Goal: Task Accomplishment & Management: Use online tool/utility

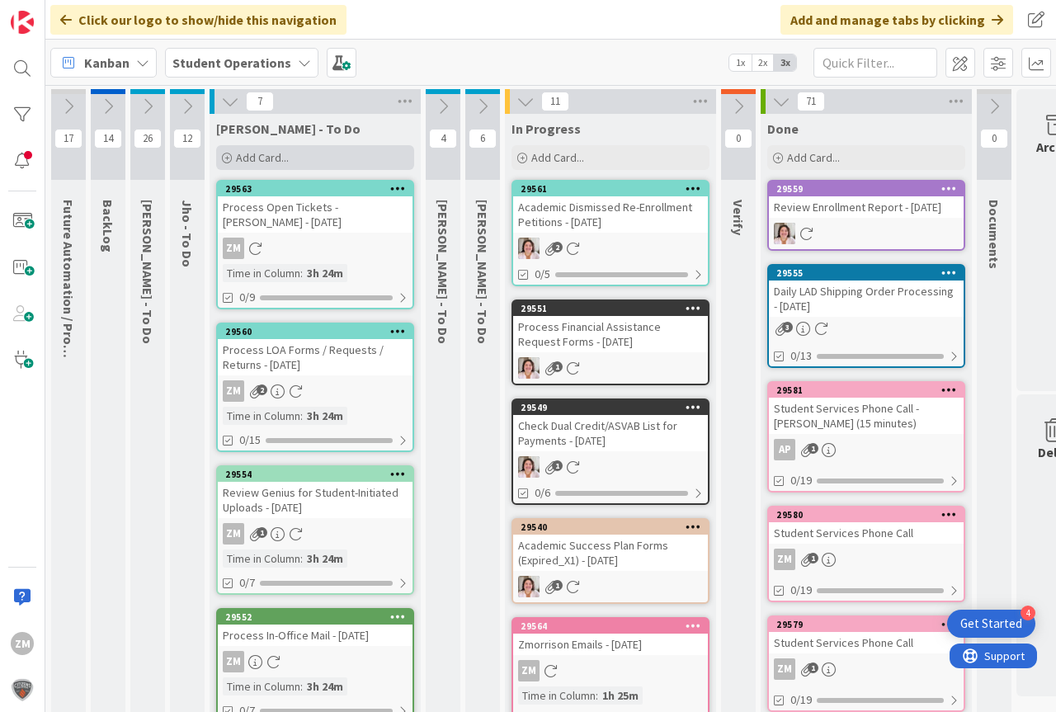
scroll to position [0, 50]
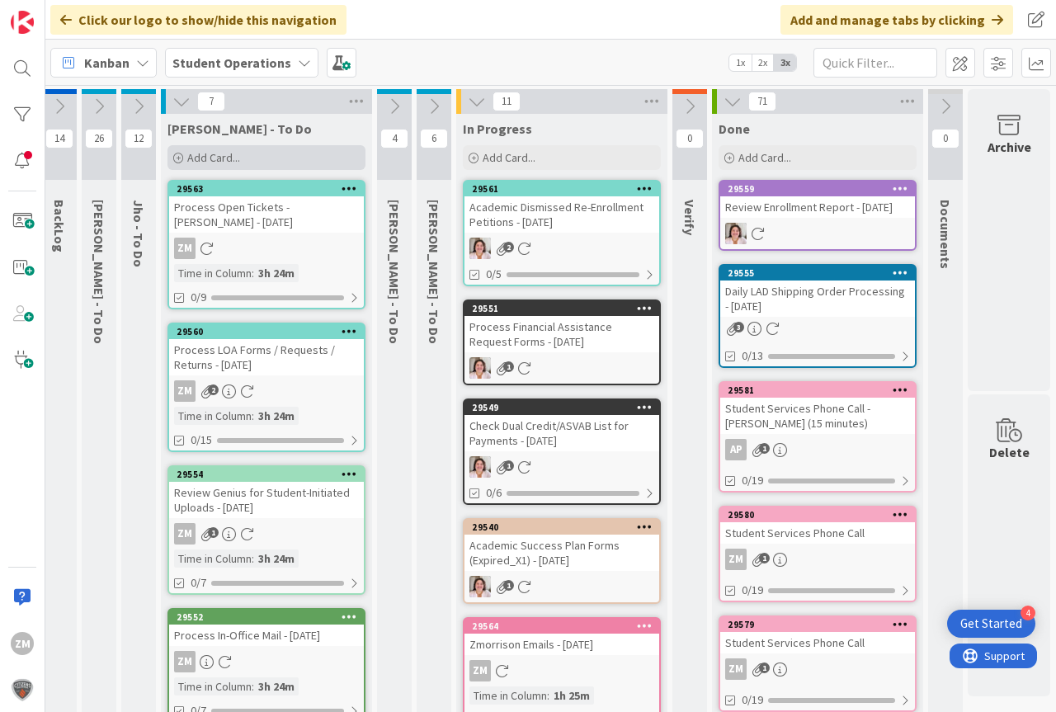
click at [210, 157] on span "Add Card..." at bounding box center [213, 157] width 53 height 15
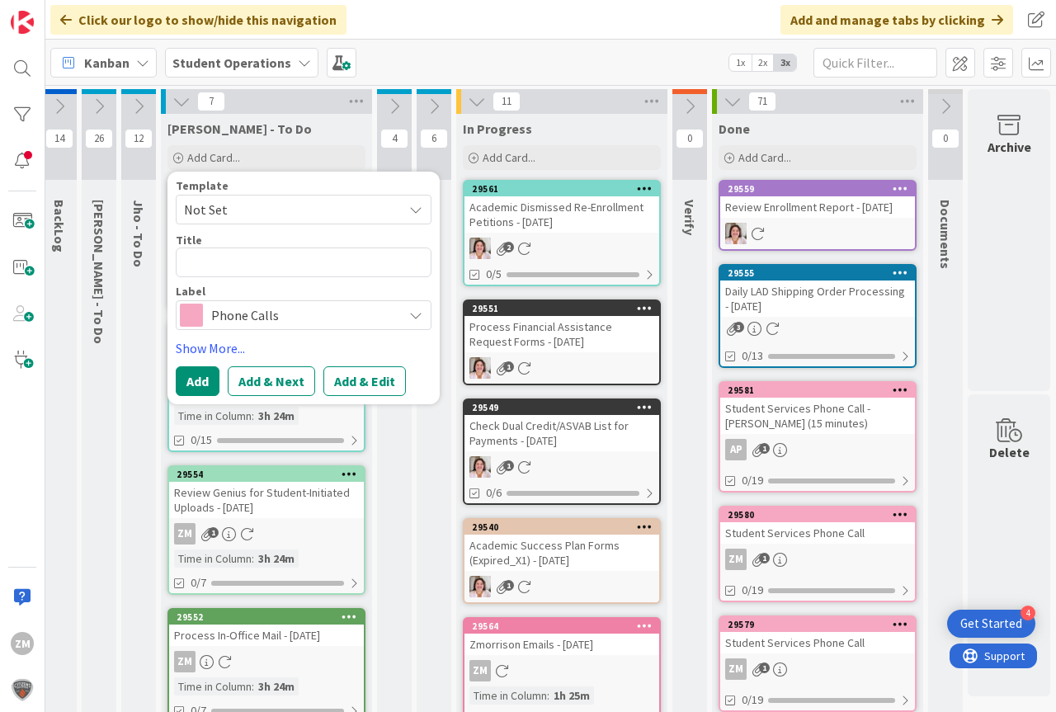
click at [413, 207] on icon at bounding box center [415, 209] width 13 height 13
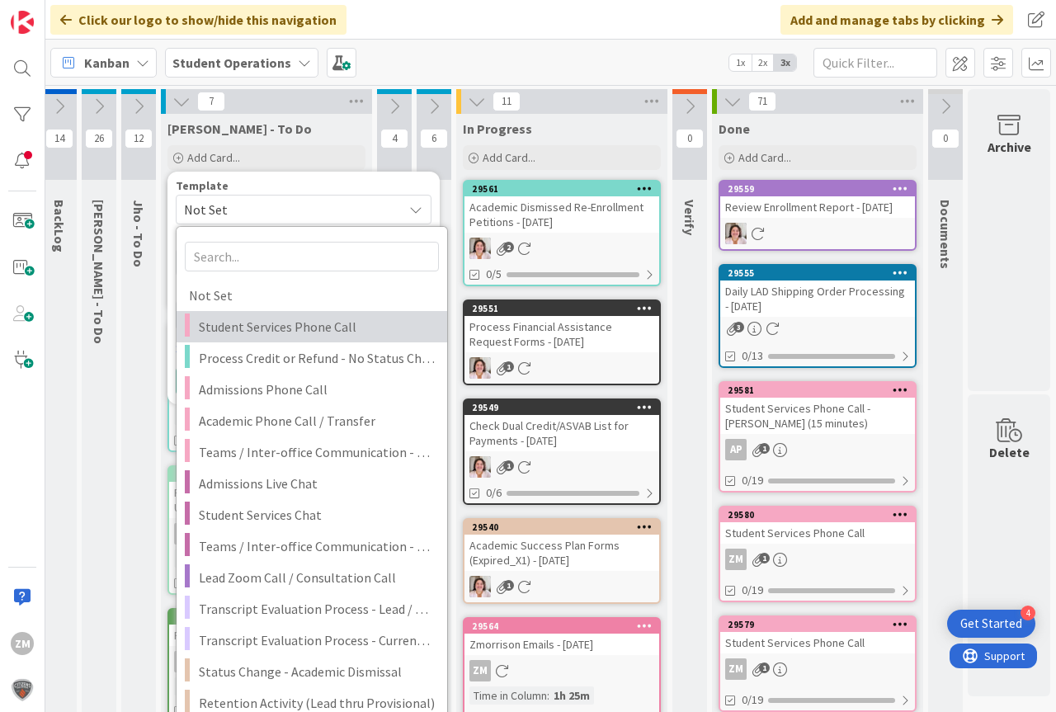
click at [272, 326] on span "Student Services Phone Call" at bounding box center [317, 326] width 236 height 21
type textarea "x"
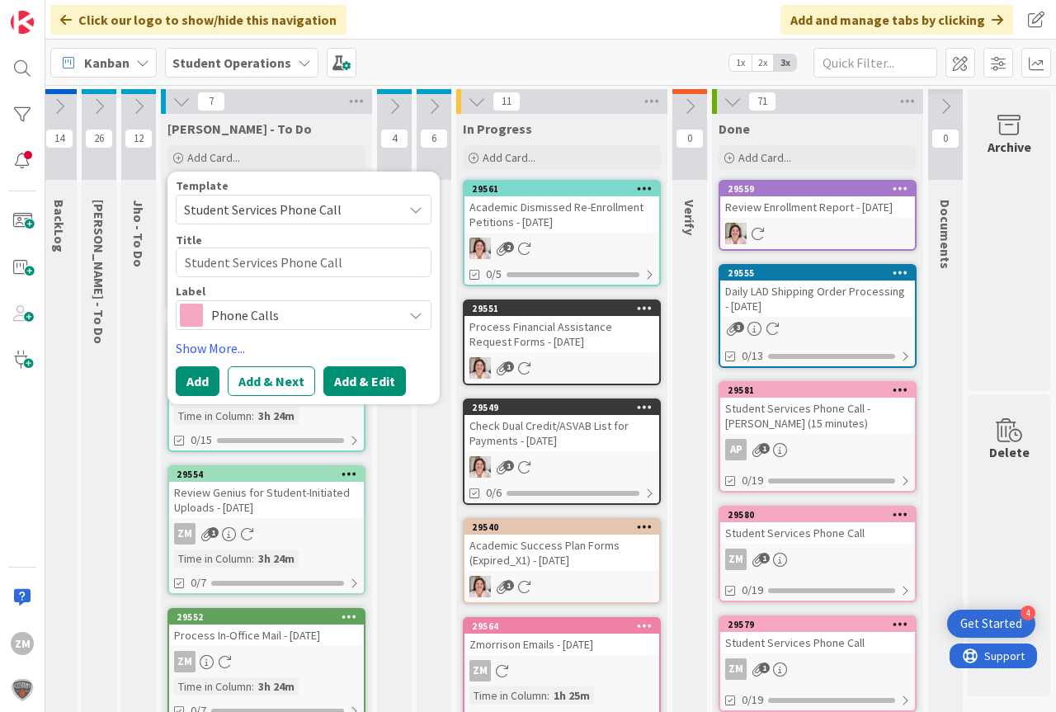
click at [361, 384] on button "Add & Edit" at bounding box center [364, 381] width 83 height 30
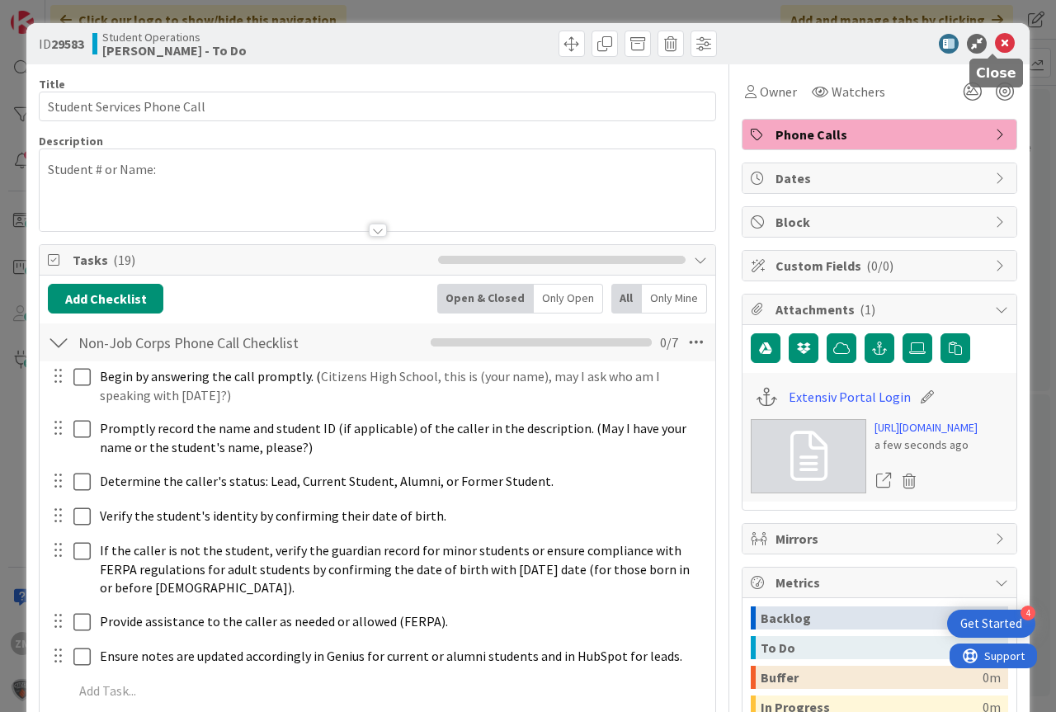
click at [995, 39] on icon at bounding box center [1005, 44] width 20 height 20
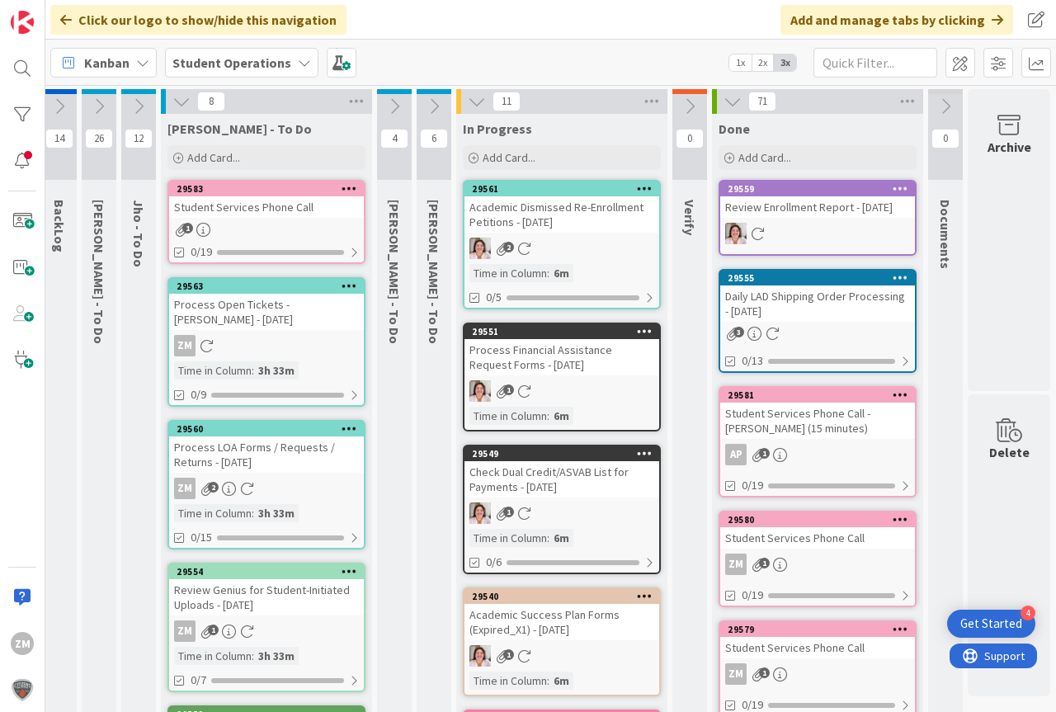
click at [344, 189] on icon at bounding box center [350, 188] width 16 height 12
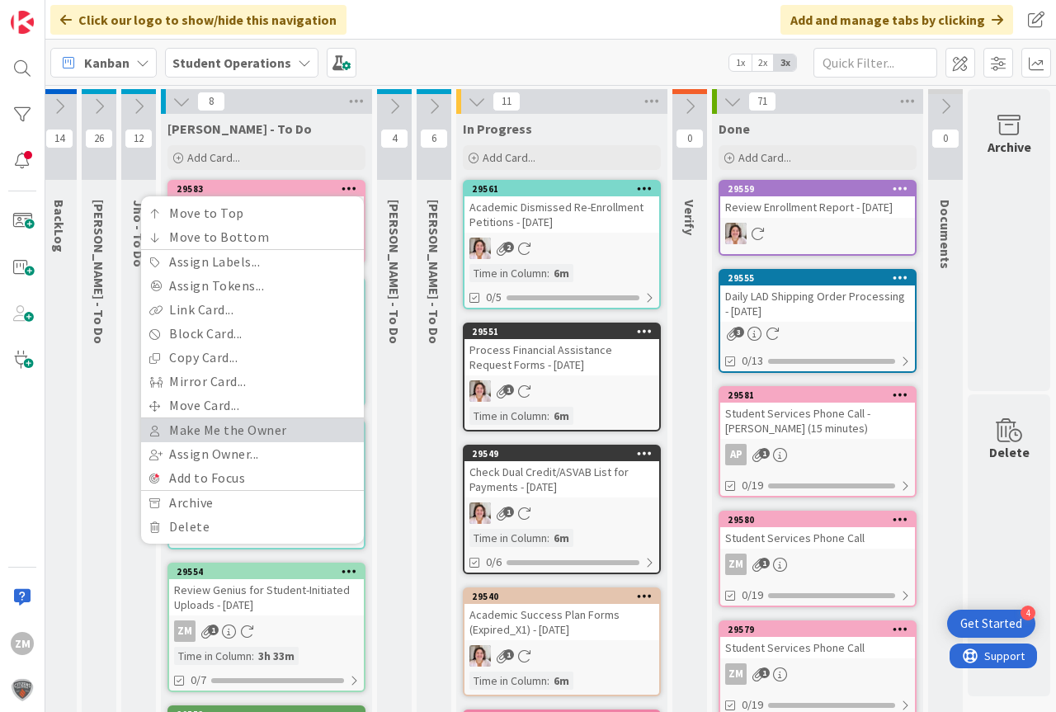
drag, startPoint x: 241, startPoint y: 425, endPoint x: 248, endPoint y: 412, distance: 14.8
click at [242, 425] on link "Make Me the Owner" at bounding box center [252, 430] width 223 height 24
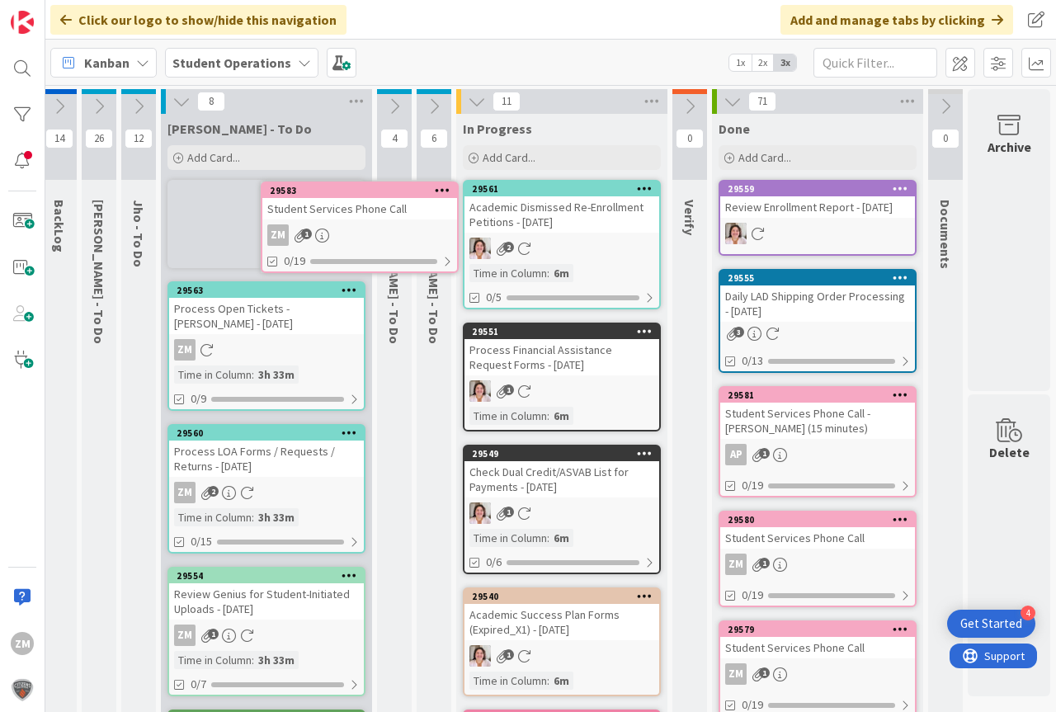
scroll to position [0, 43]
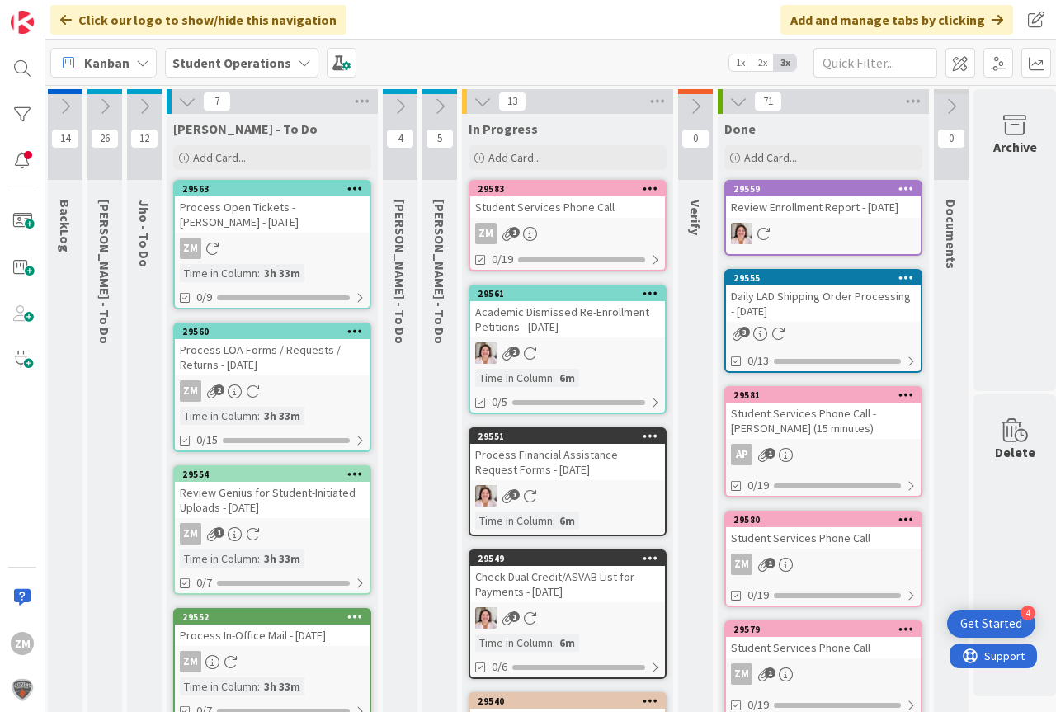
click at [548, 223] on div "ZM 1" at bounding box center [567, 233] width 195 height 21
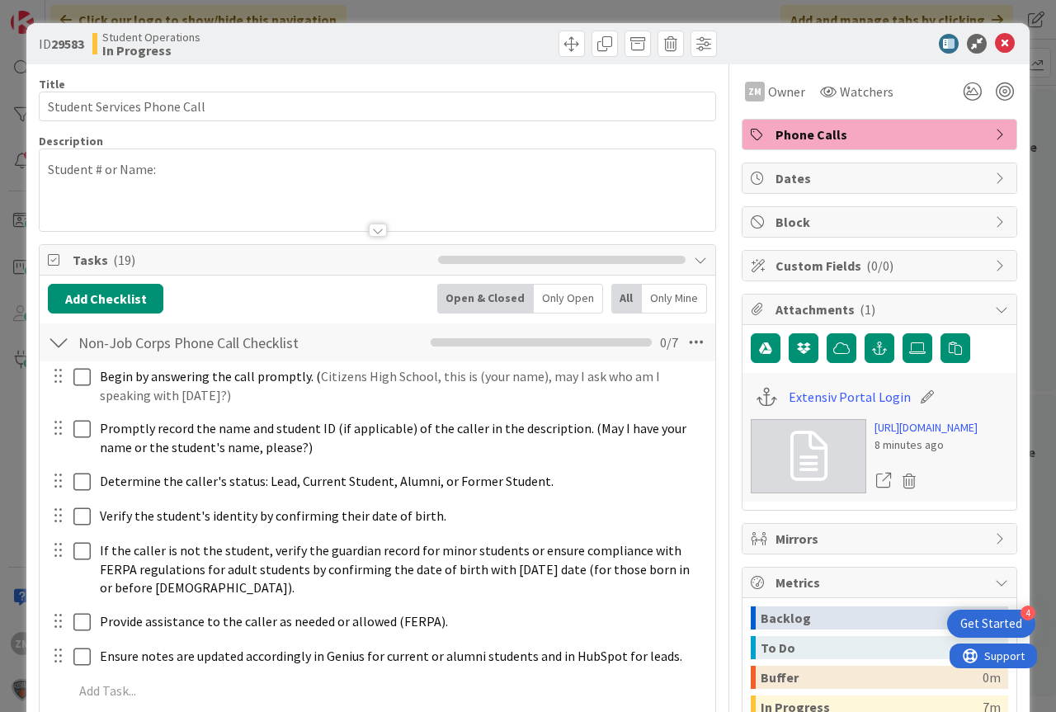
click at [210, 164] on p "Student # or Name:" at bounding box center [377, 169] width 659 height 19
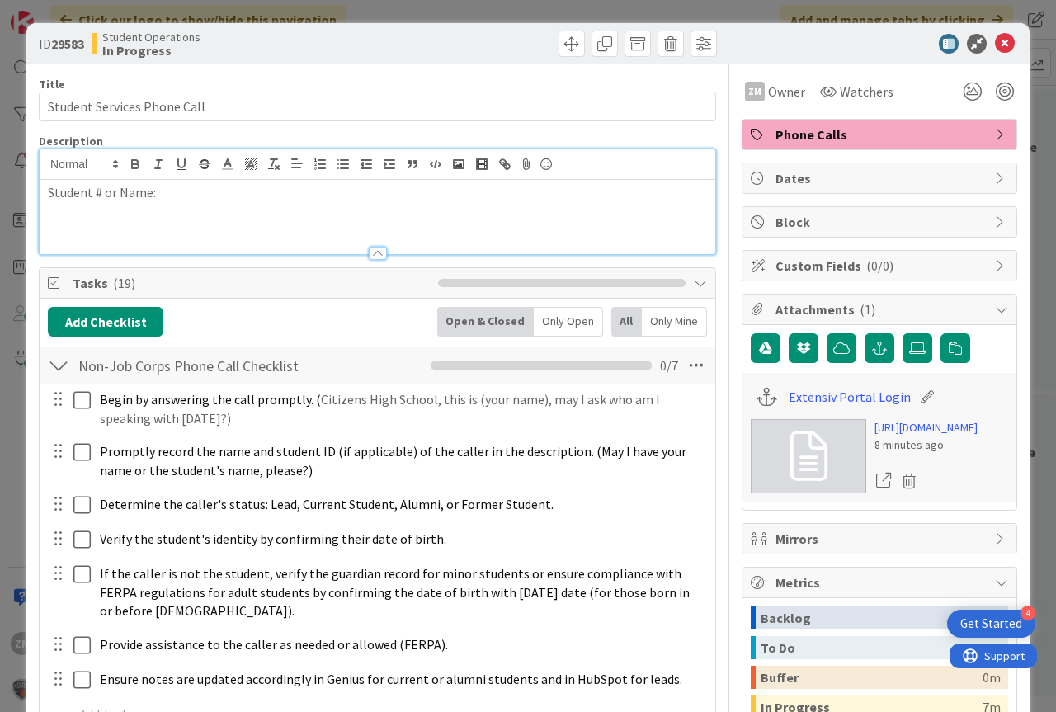
click at [183, 193] on p "Student # or Name:" at bounding box center [377, 192] width 659 height 19
click at [995, 40] on icon at bounding box center [1005, 44] width 20 height 20
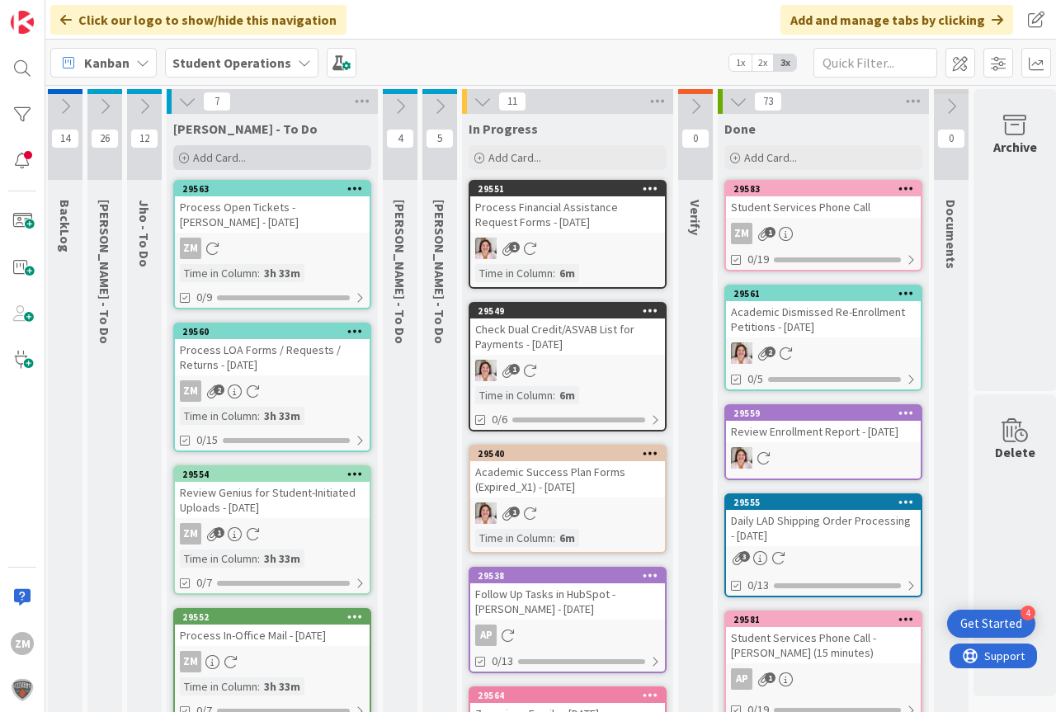
click at [227, 155] on span "Add Card..." at bounding box center [219, 157] width 53 height 15
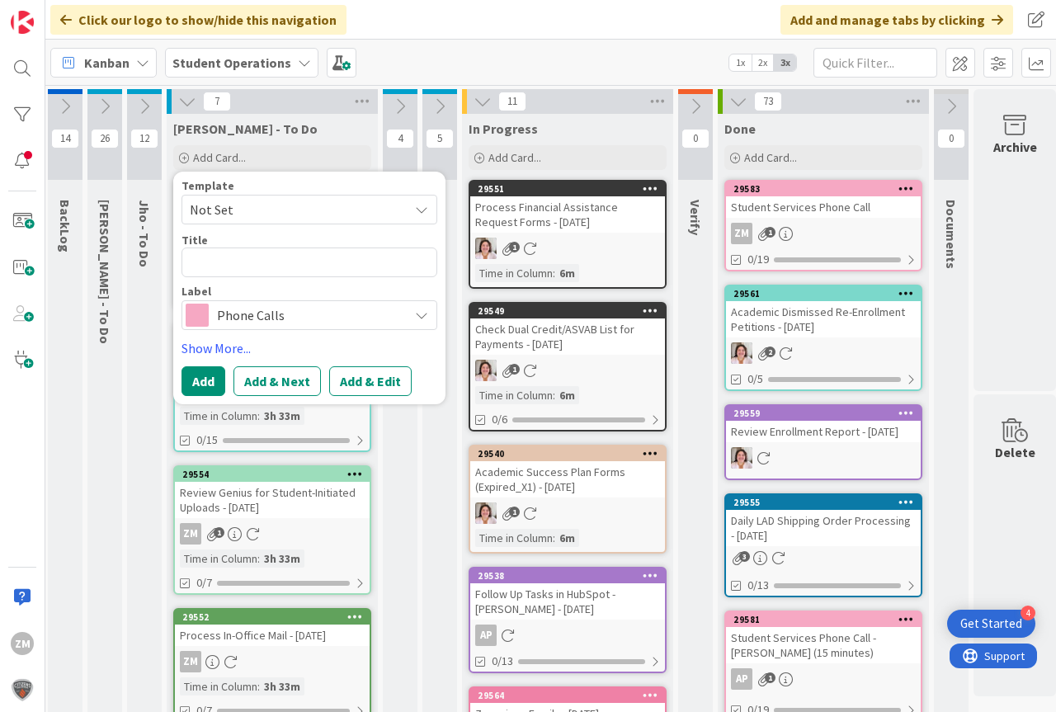
click at [429, 210] on span "Not Set" at bounding box center [310, 210] width 256 height 30
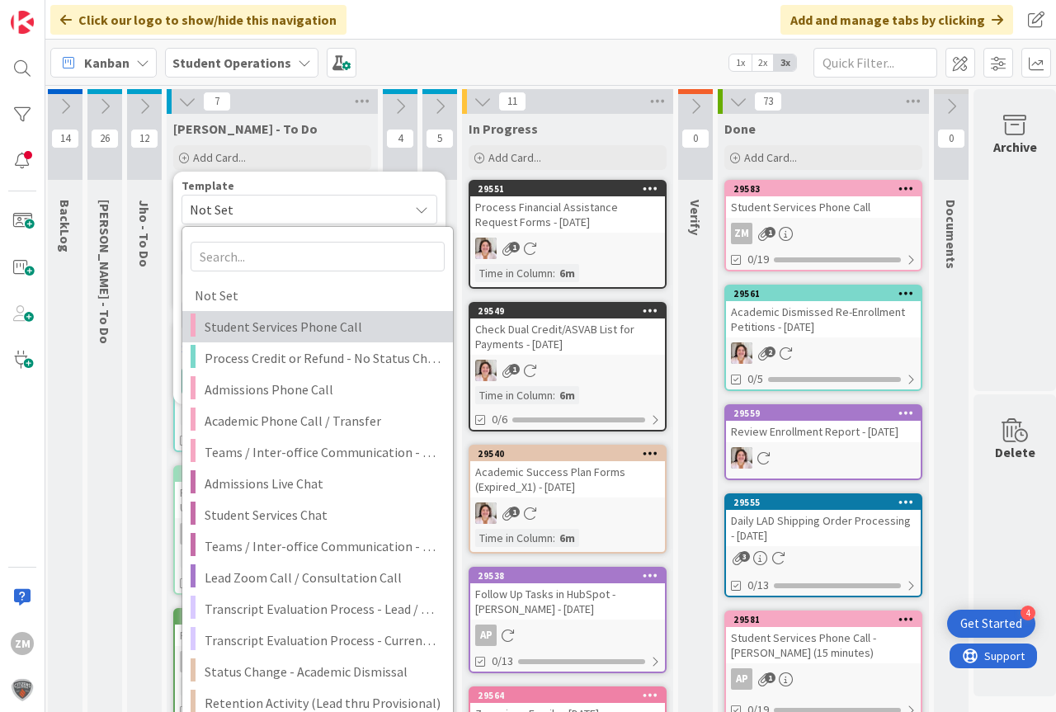
click at [254, 327] on span "Student Services Phone Call" at bounding box center [323, 326] width 236 height 21
type textarea "x"
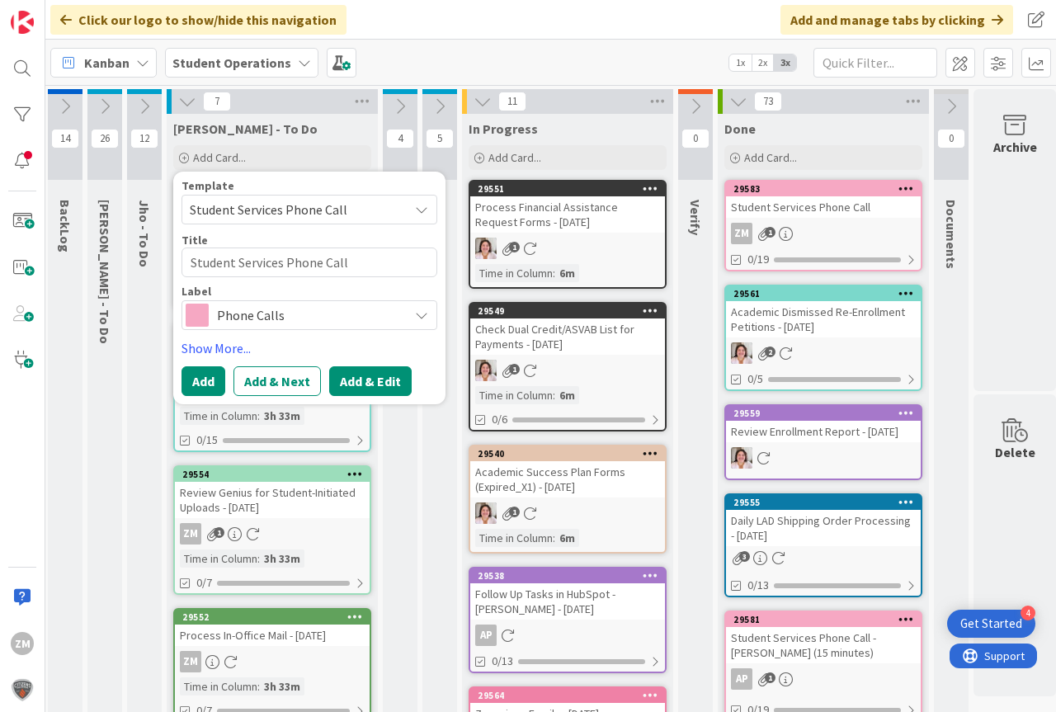
click at [365, 384] on button "Add & Edit" at bounding box center [370, 381] width 83 height 30
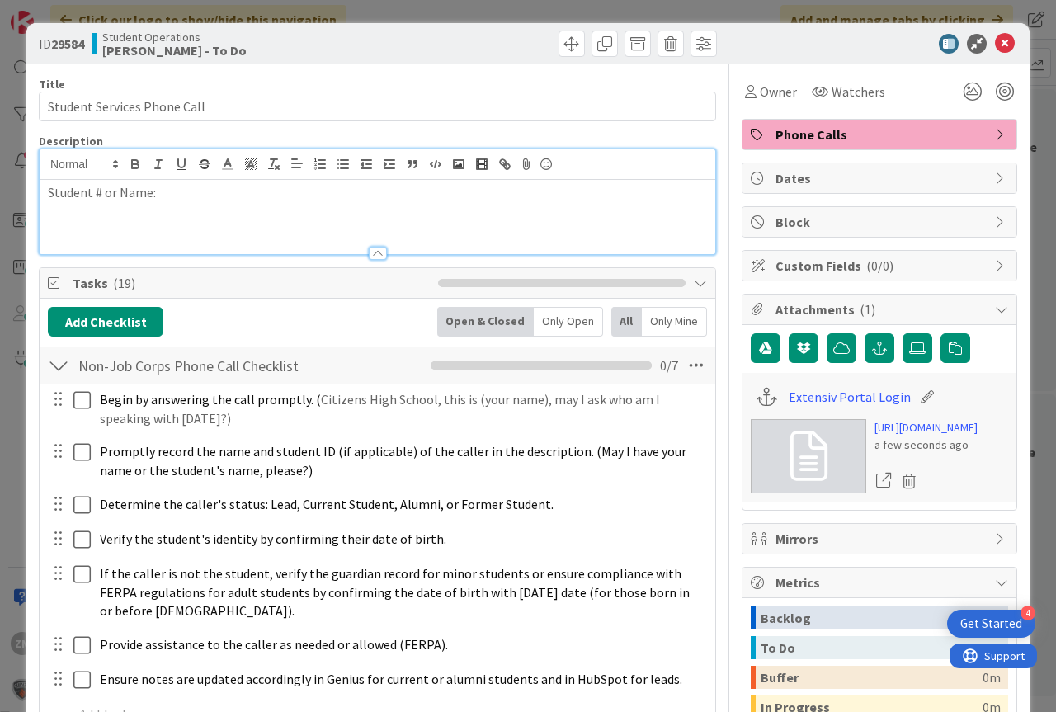
click at [201, 163] on div "Student # or Name:" at bounding box center [378, 201] width 676 height 105
click at [184, 192] on p "Student # or Name:" at bounding box center [377, 192] width 659 height 19
click at [203, 191] on p "Student # or Name: [PERSON_NAME]" at bounding box center [377, 192] width 659 height 19
click at [1000, 40] on icon at bounding box center [1005, 44] width 20 height 20
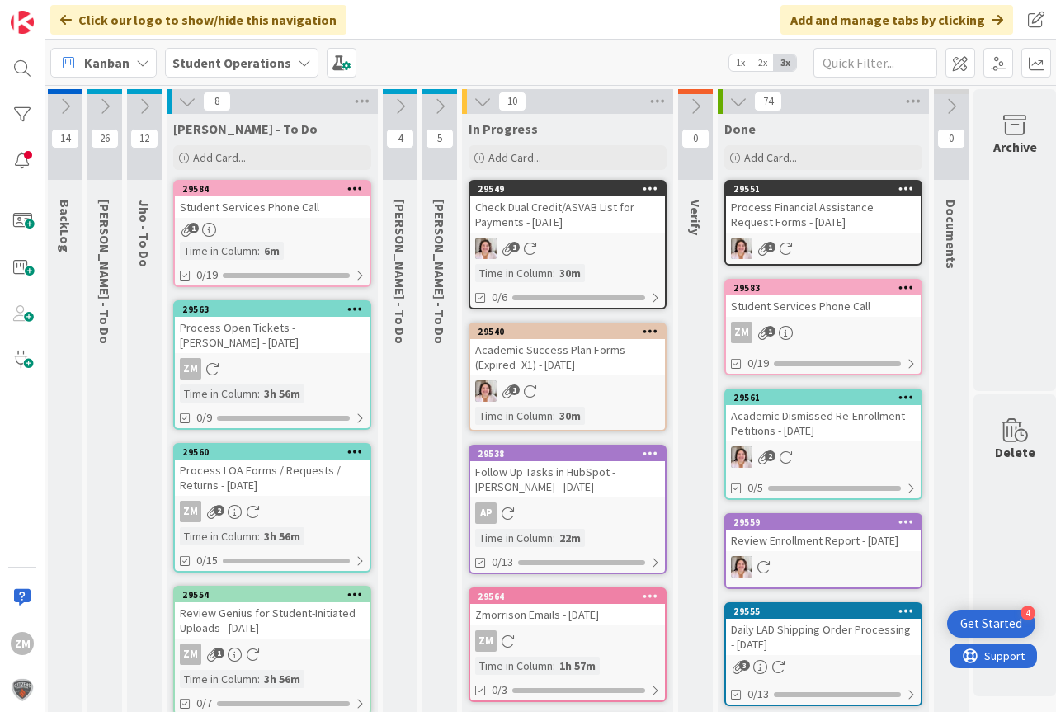
click at [356, 187] on icon at bounding box center [355, 188] width 16 height 12
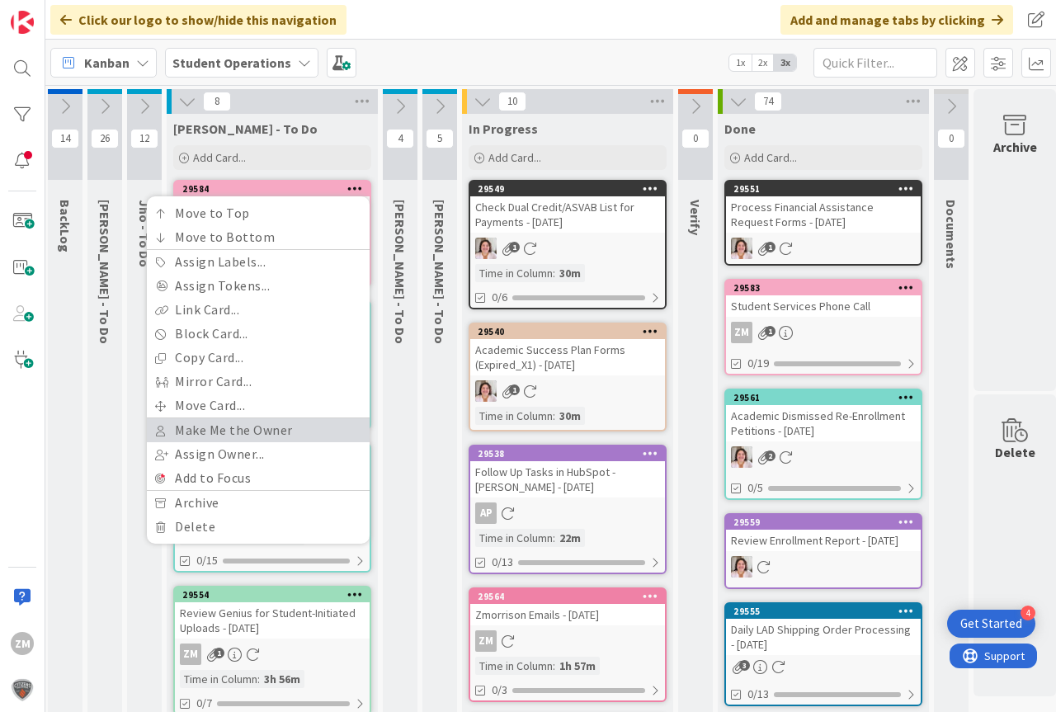
click at [216, 431] on link "Make Me the Owner" at bounding box center [258, 430] width 223 height 24
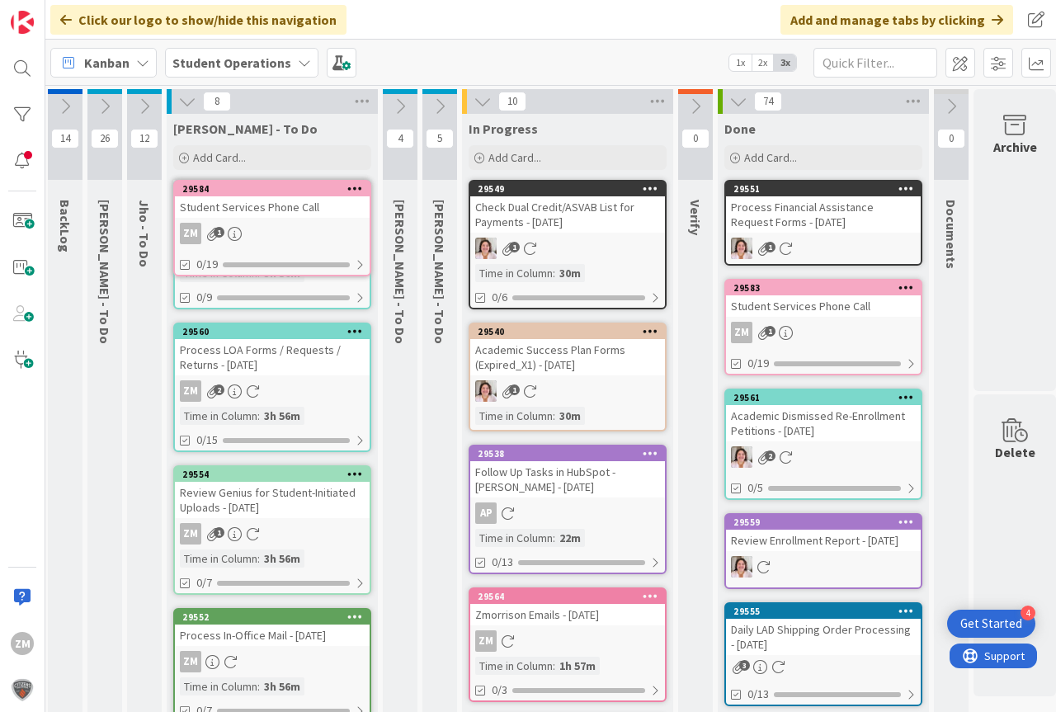
scroll to position [0, 26]
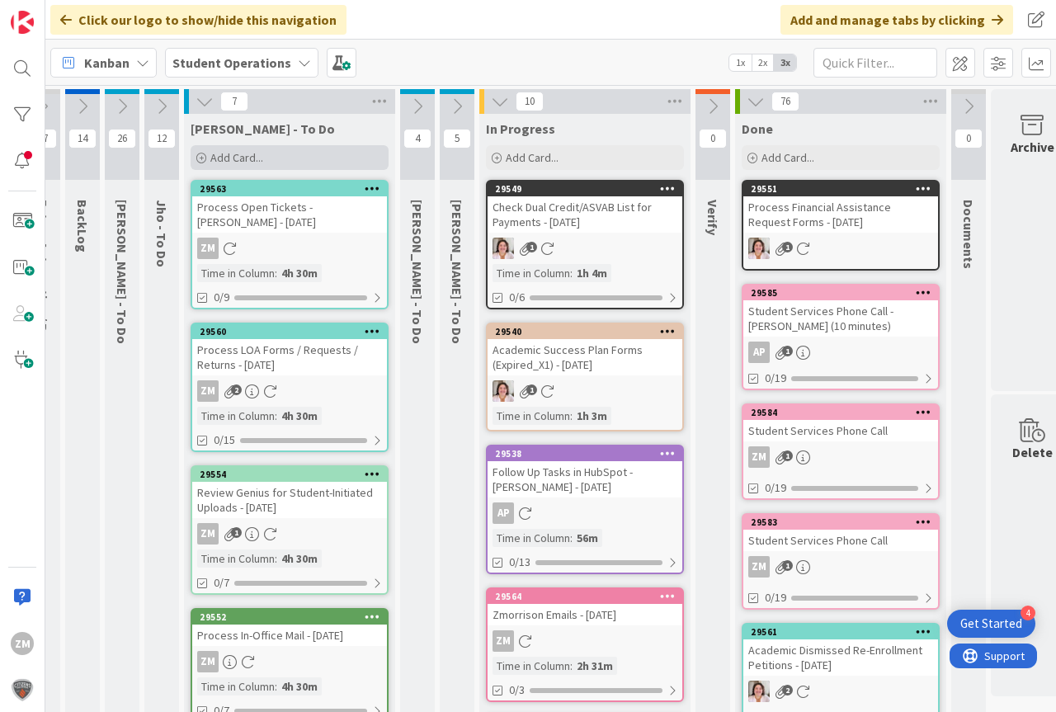
click at [238, 160] on span "Add Card..." at bounding box center [236, 157] width 53 height 15
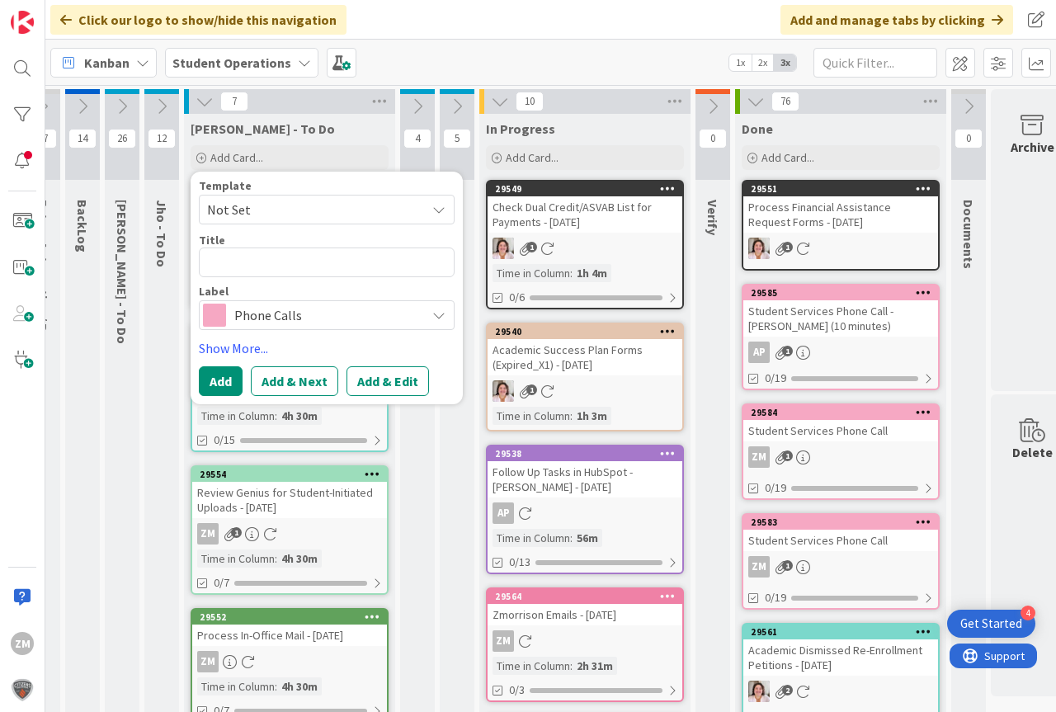
click at [440, 214] on icon at bounding box center [438, 209] width 13 height 13
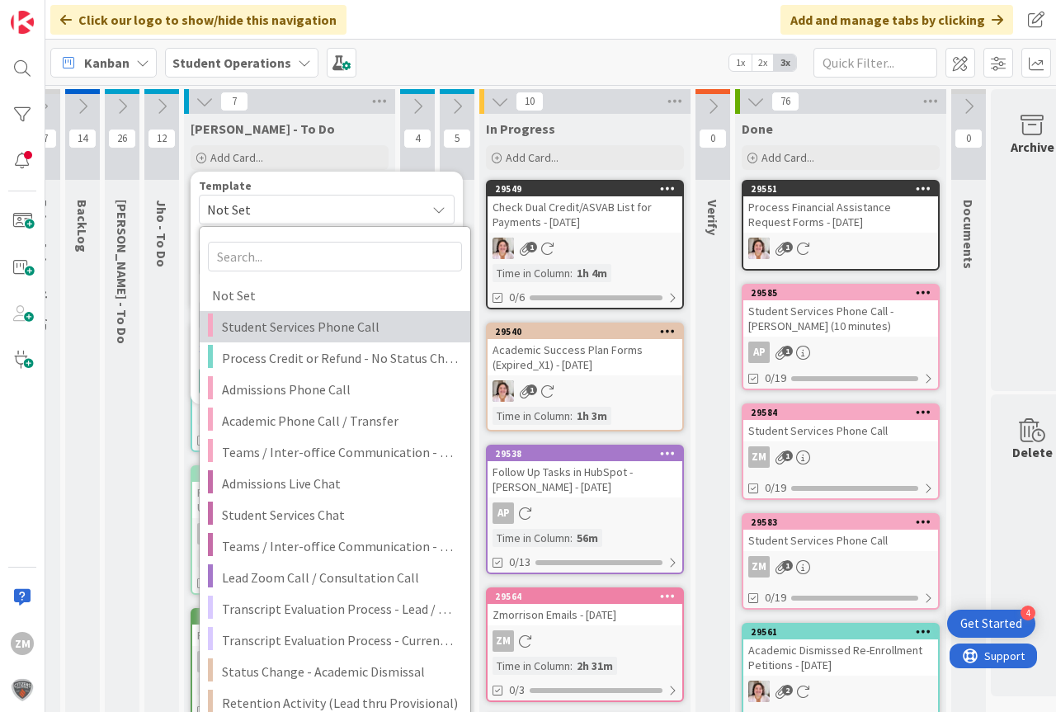
click at [274, 326] on span "Student Services Phone Call" at bounding box center [340, 326] width 236 height 21
type textarea "x"
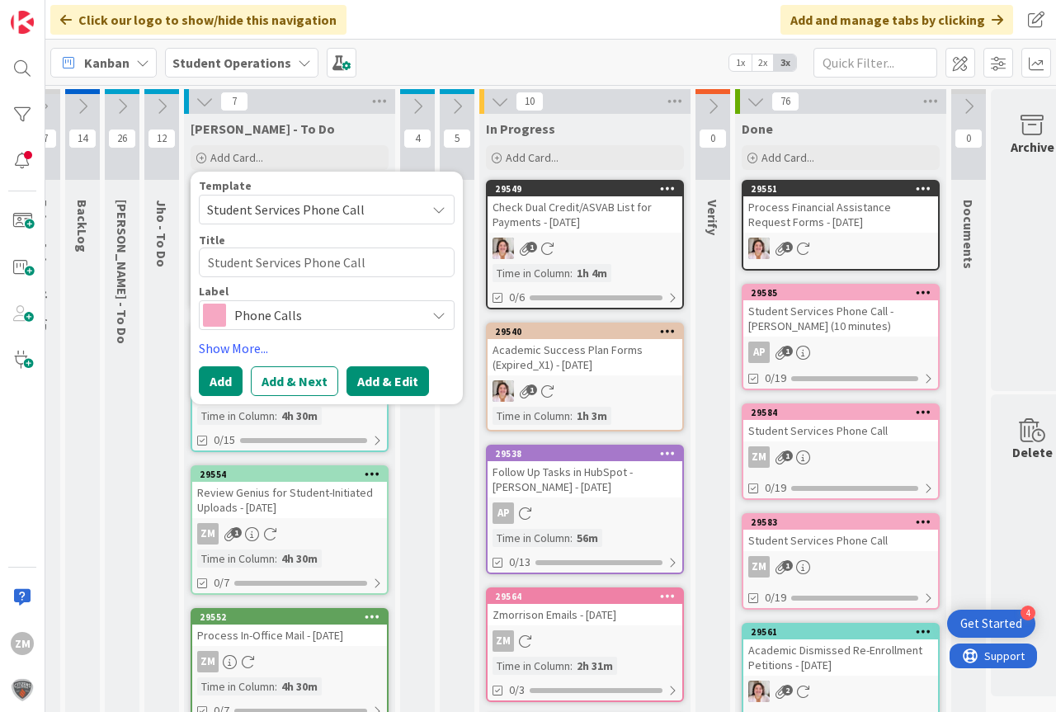
click at [395, 380] on button "Add & Edit" at bounding box center [388, 381] width 83 height 30
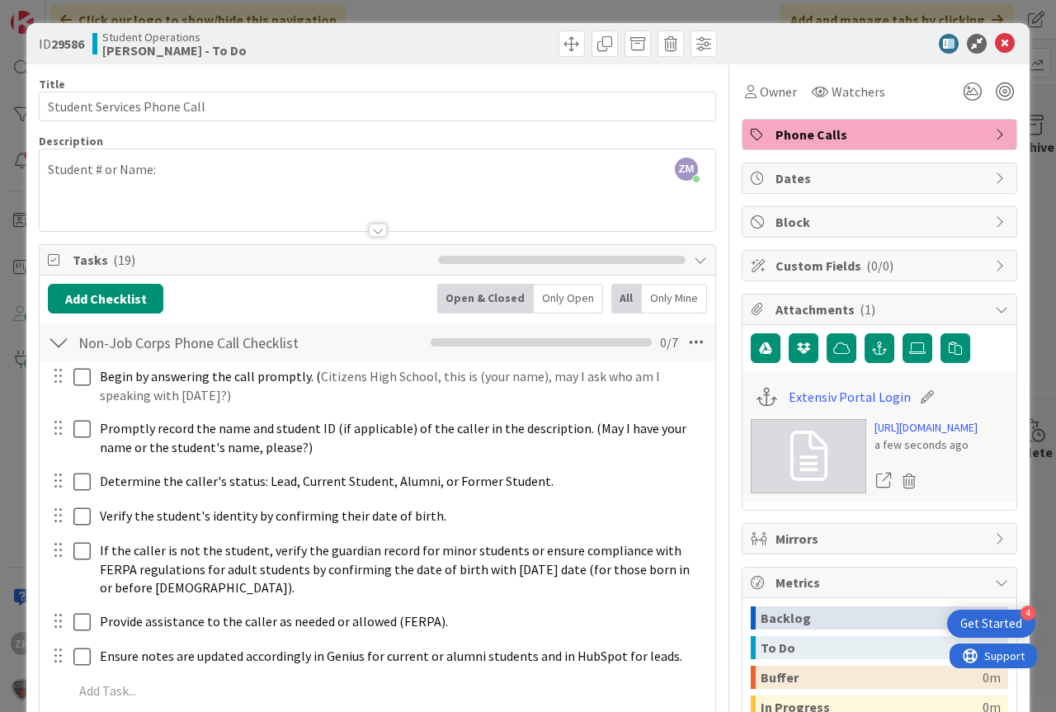
click at [213, 173] on div "ZM [PERSON_NAME] just joined Student # or Name:" at bounding box center [378, 190] width 676 height 82
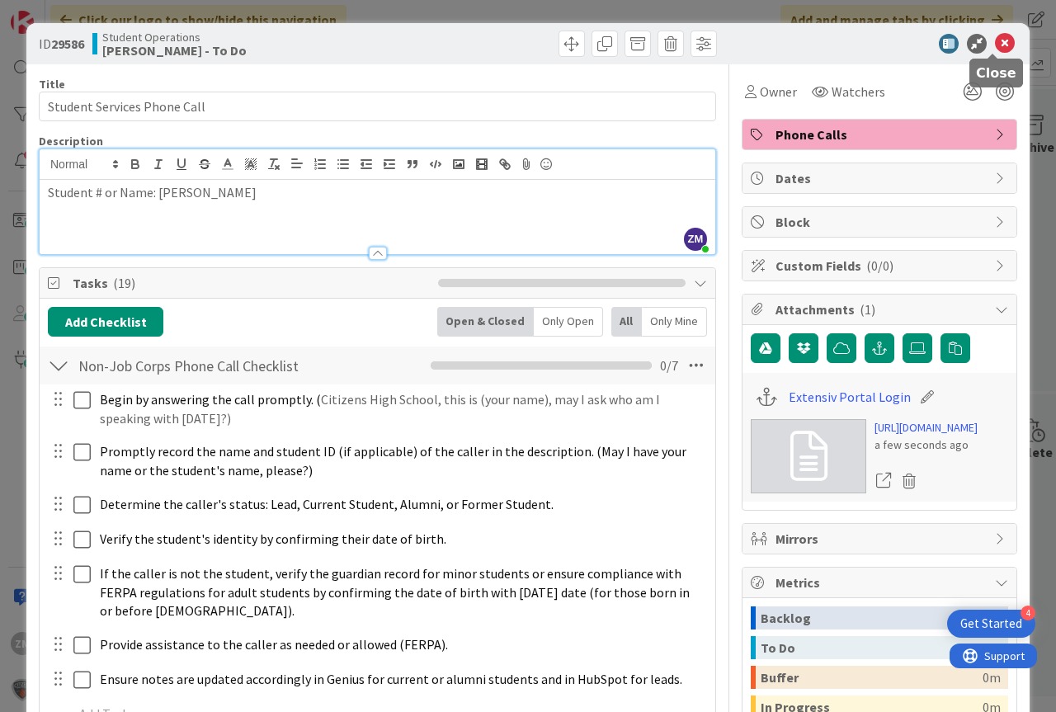
click at [1002, 40] on icon at bounding box center [1005, 44] width 20 height 20
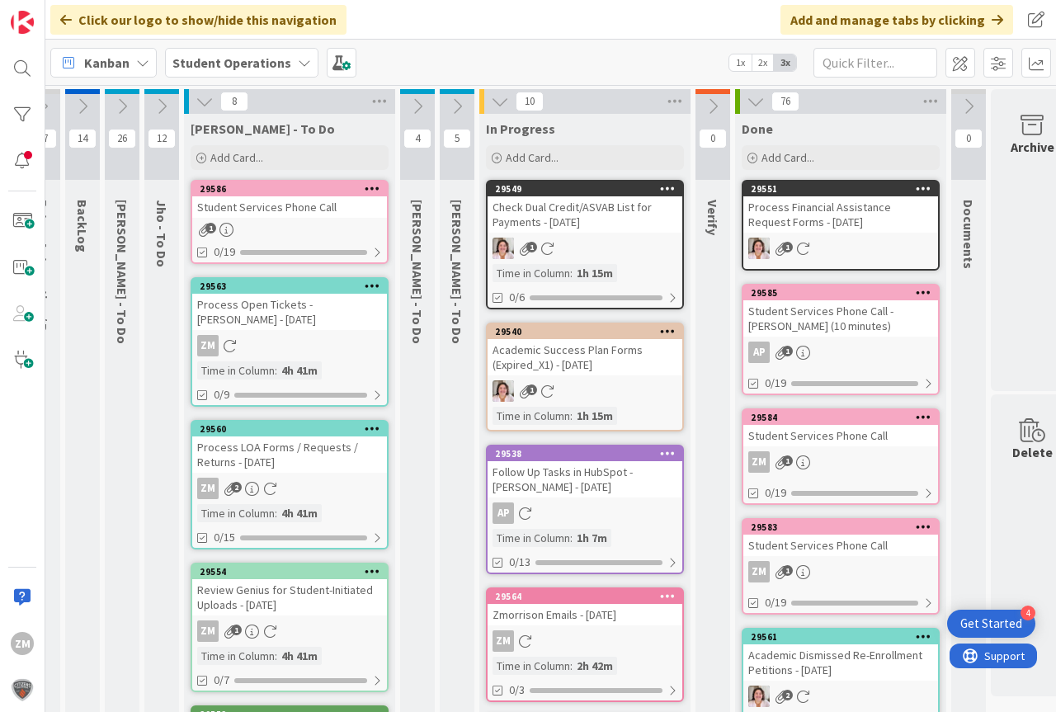
click at [366, 189] on icon at bounding box center [373, 188] width 16 height 12
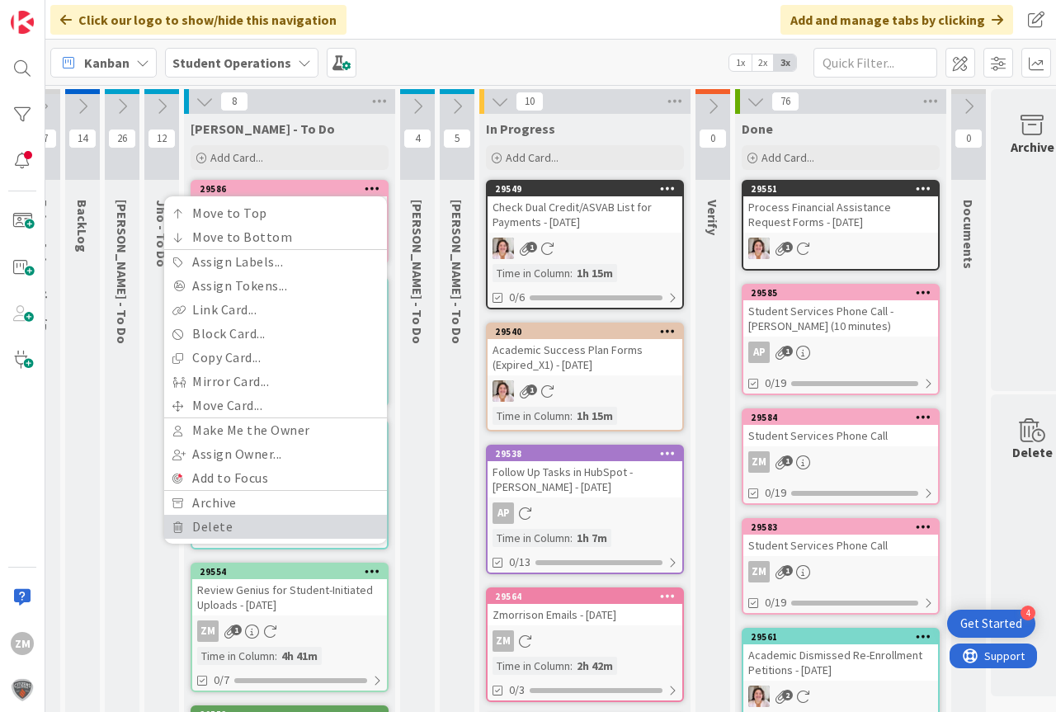
click at [212, 524] on link "Delete" at bounding box center [275, 527] width 223 height 24
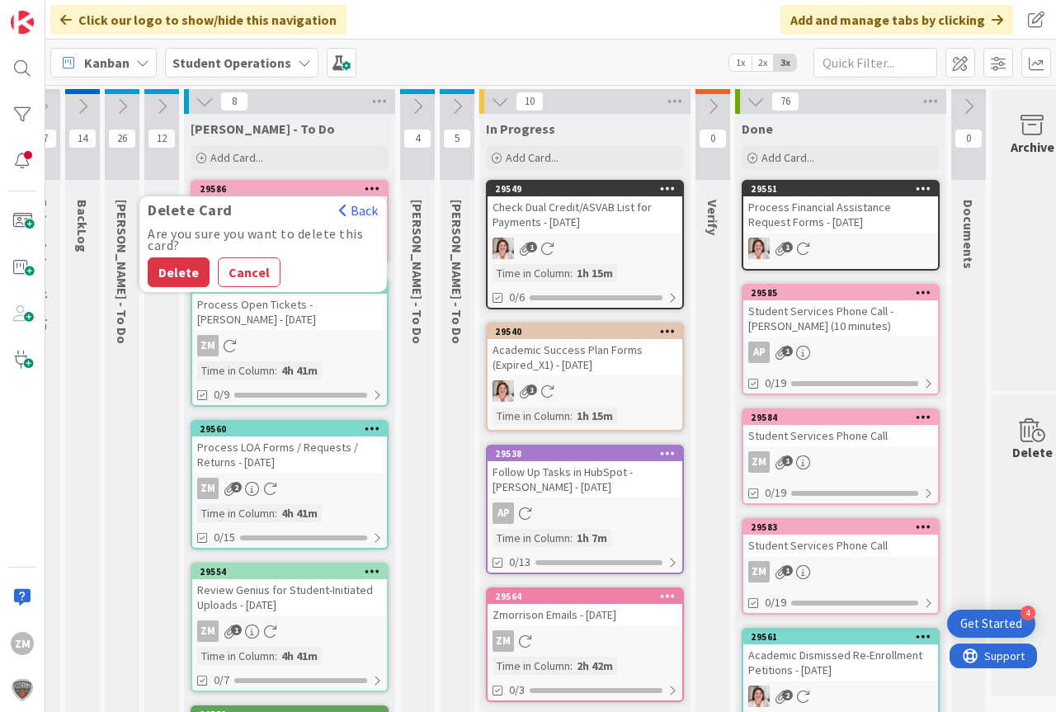
click at [182, 253] on div "Are you sure you want to delete this card? Delete Cancel" at bounding box center [263, 257] width 248 height 59
click at [178, 269] on button "Delete" at bounding box center [179, 272] width 62 height 30
